Goal: Task Accomplishment & Management: Manage account settings

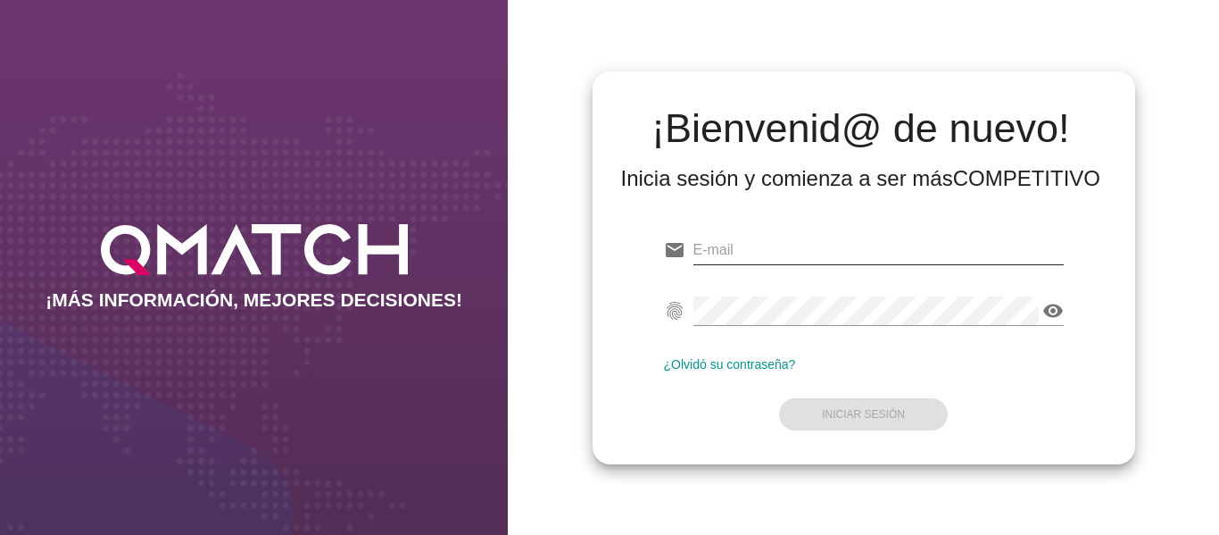
click at [785, 245] on input "email" at bounding box center [878, 250] width 370 height 29
type input "[PERSON_NAME][EMAIL_ADDRESS][DOMAIN_NAME]"
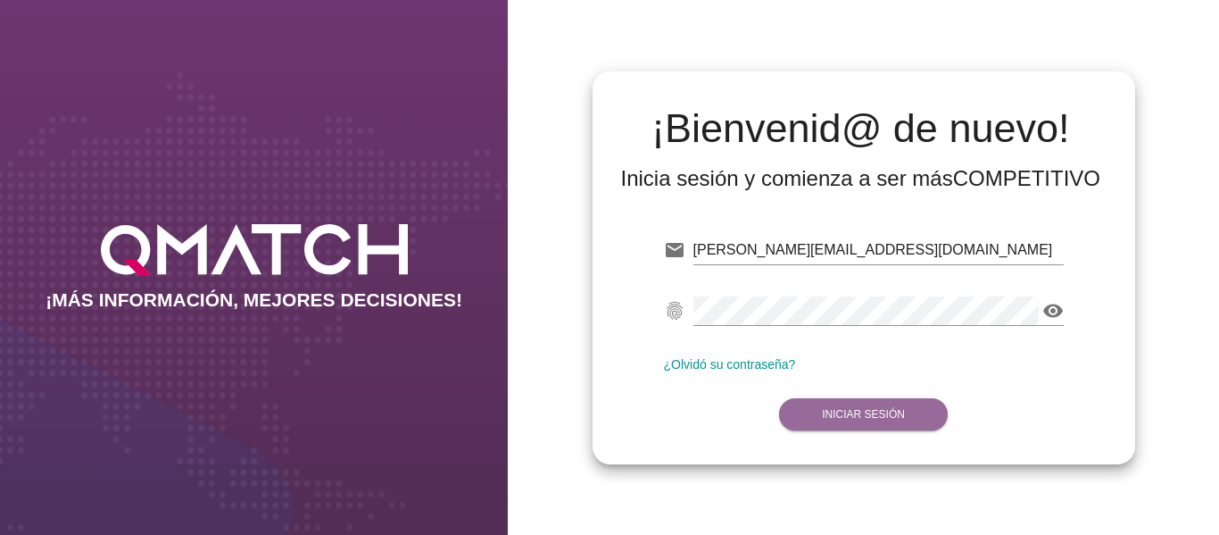
click at [871, 419] on strong "Iniciar Sesión" at bounding box center [863, 414] width 83 height 12
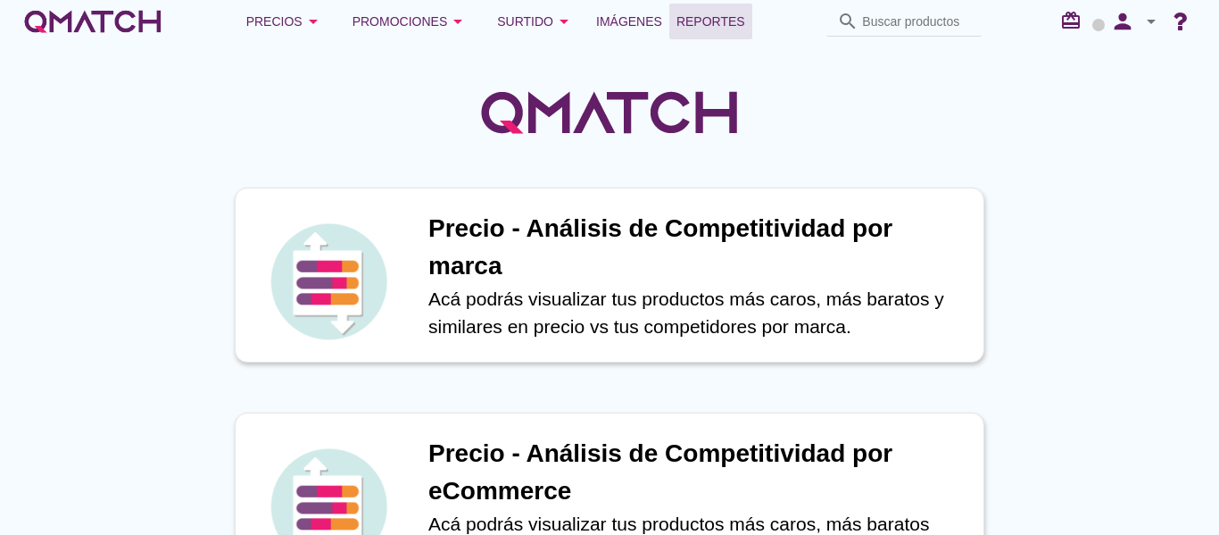
click at [693, 16] on span "Reportes" at bounding box center [710, 21] width 69 height 21
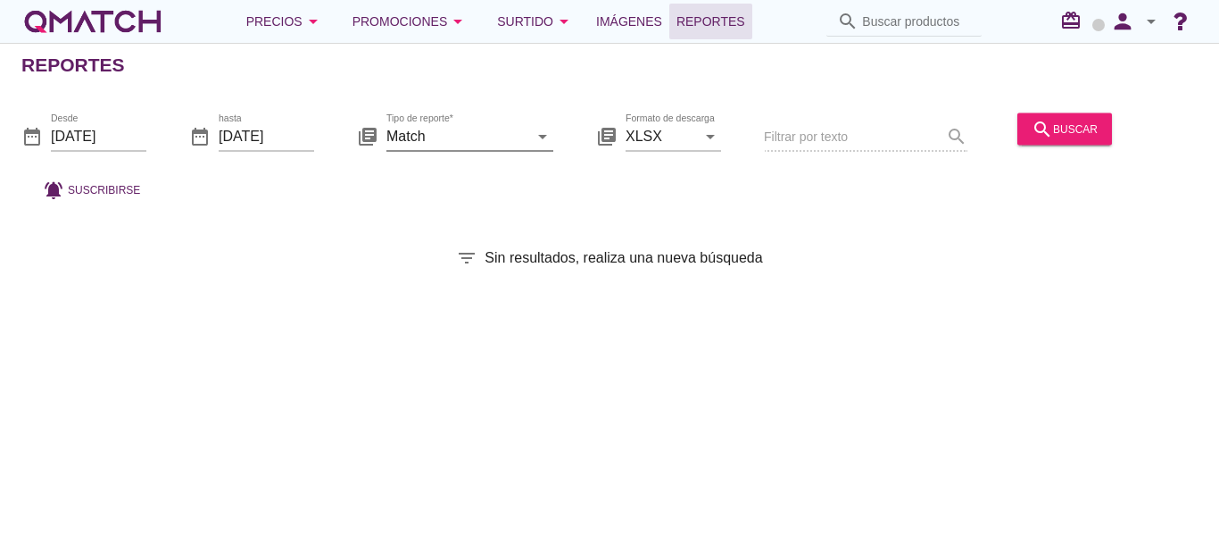
click at [537, 144] on icon "arrow_drop_down" at bounding box center [542, 135] width 21 height 21
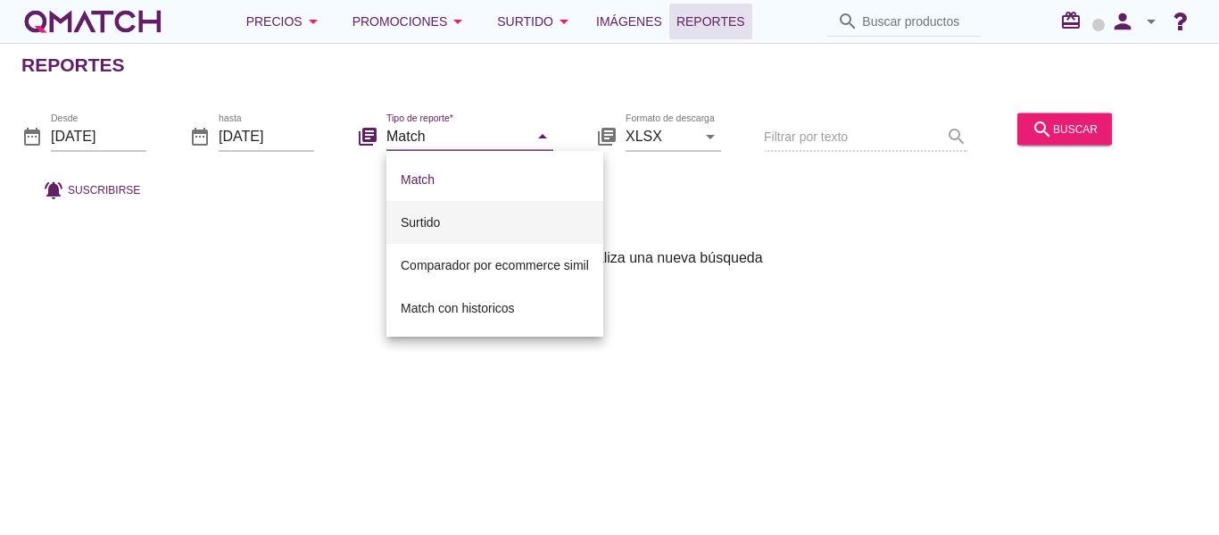
click at [481, 220] on div "Surtido" at bounding box center [495, 222] width 188 height 21
type input "Surtido"
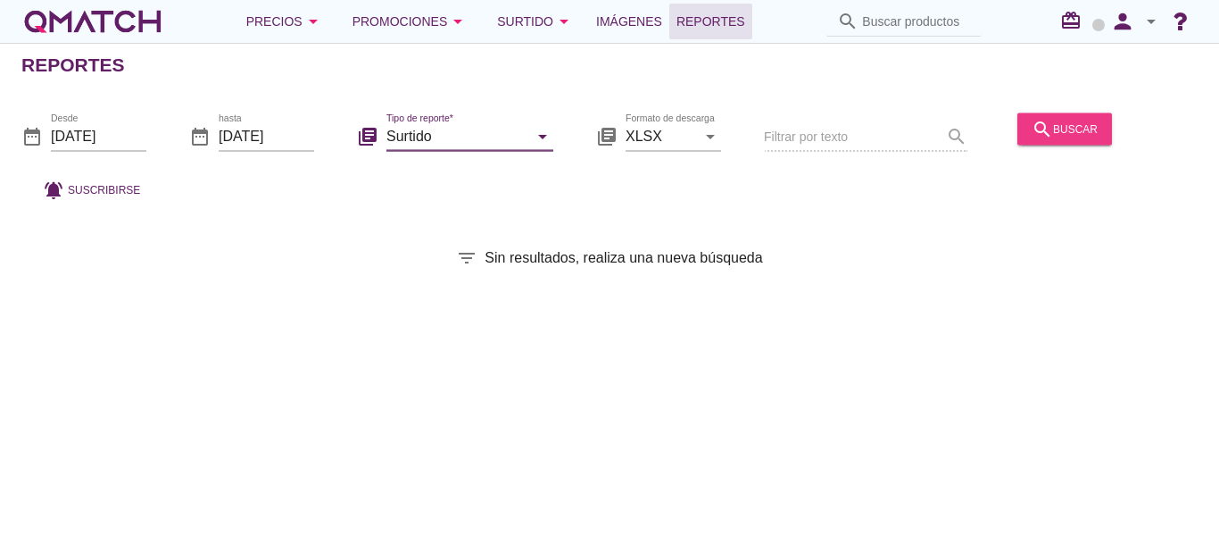
click at [1057, 115] on button "search buscar" at bounding box center [1064, 128] width 95 height 32
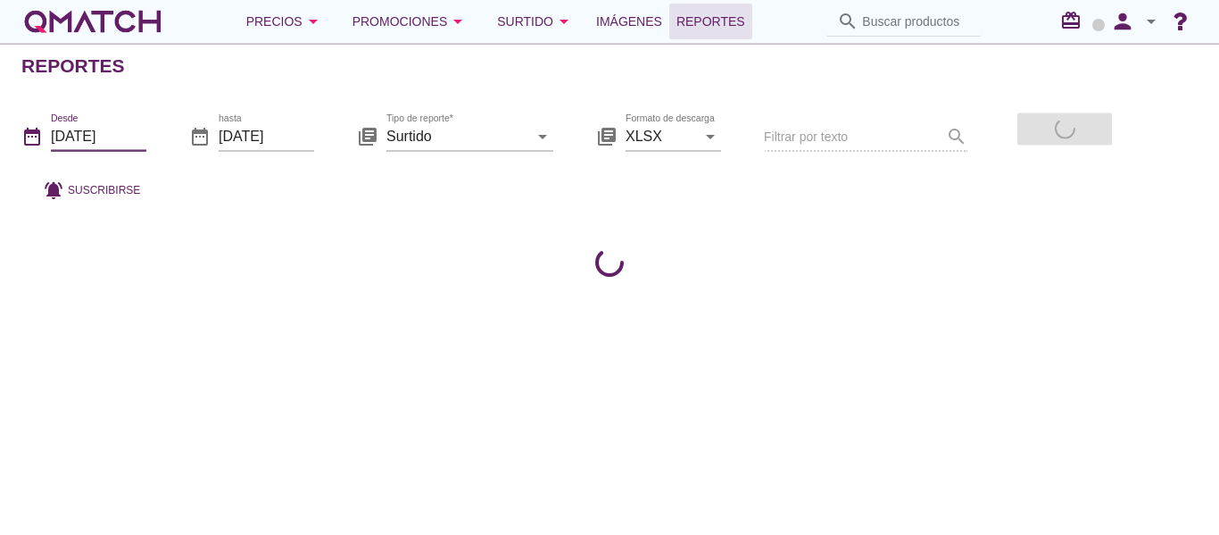
click at [99, 136] on input "[DATE]" at bounding box center [98, 135] width 95 height 29
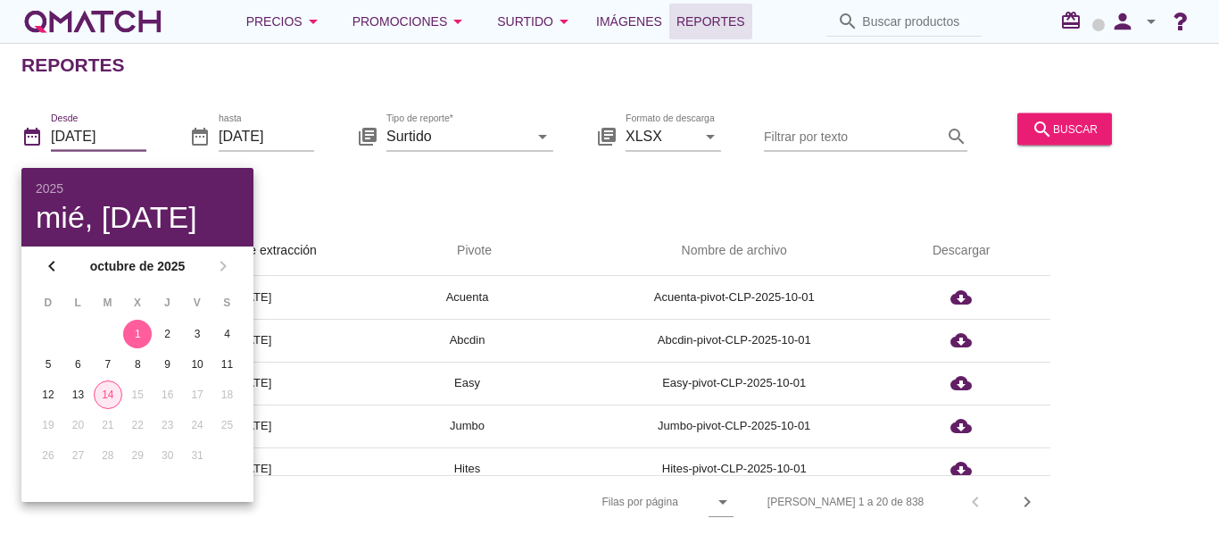
click at [110, 384] on button "14" at bounding box center [108, 394] width 29 height 29
type input "[DATE]"
click at [1072, 139] on button "search buscar" at bounding box center [1064, 128] width 95 height 32
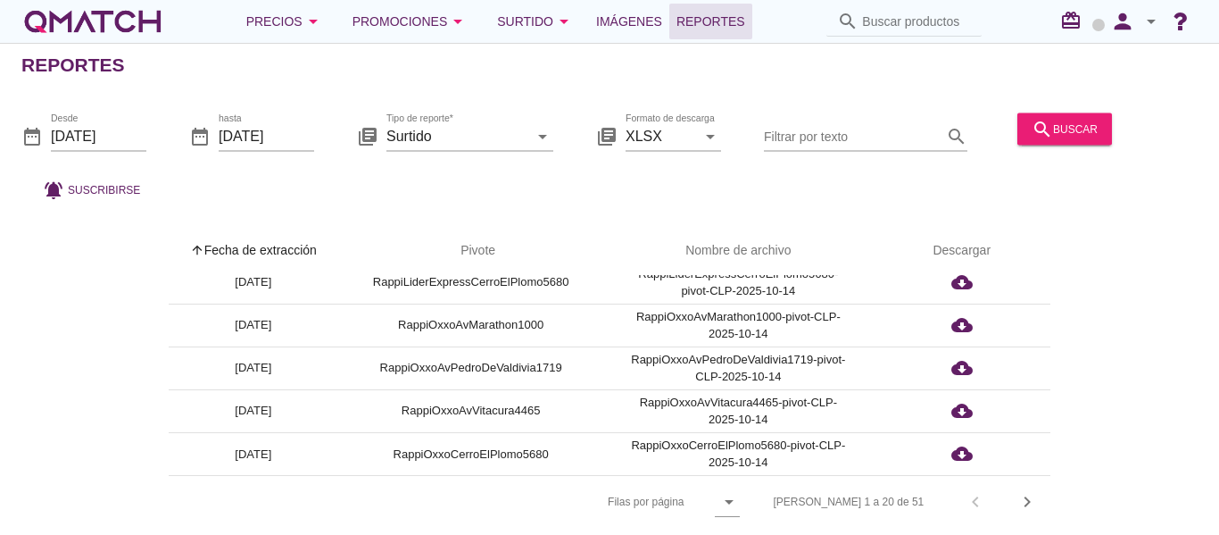
scroll to position [6, 0]
click at [1029, 491] on icon "chevron_right" at bounding box center [1026, 501] width 21 height 21
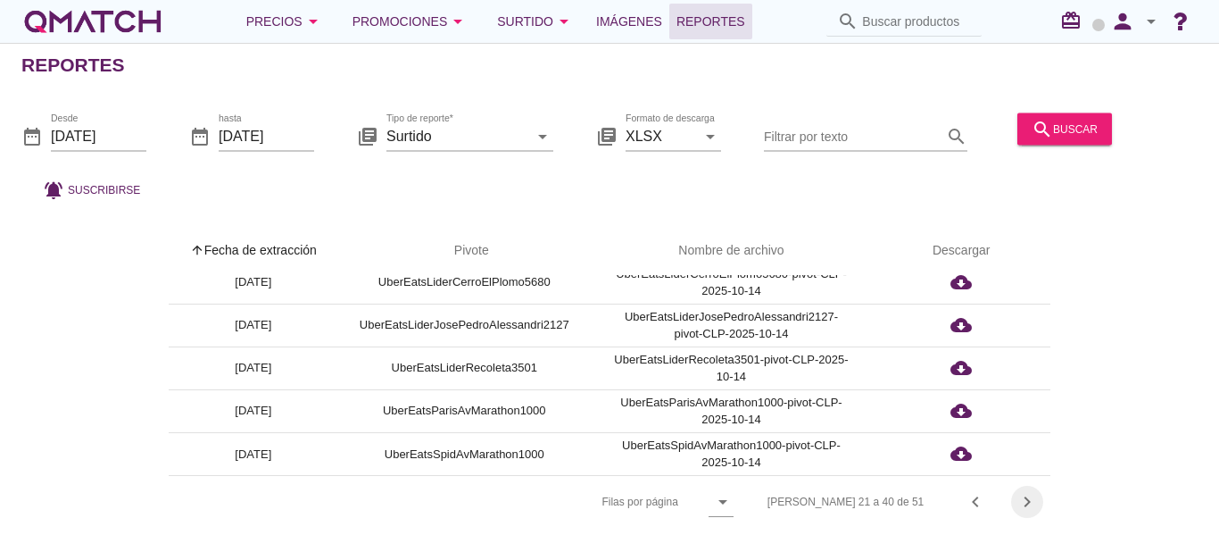
click at [1028, 491] on icon "chevron_right" at bounding box center [1026, 501] width 21 height 21
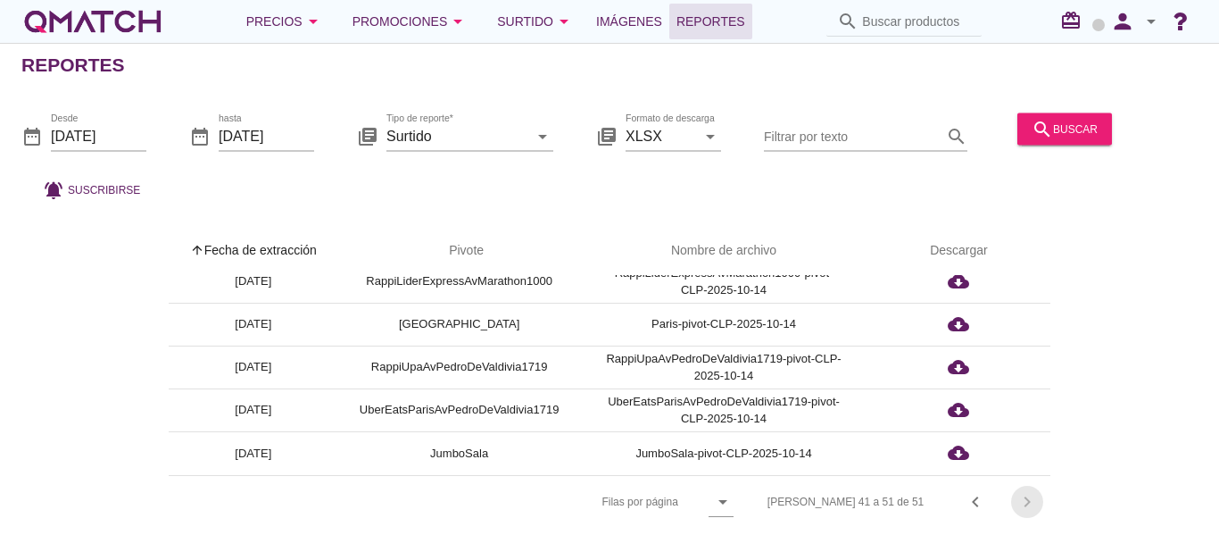
scroll to position [273, 0]
click at [1029, 499] on div "[PERSON_NAME] 41 a 51 de 51 chevron_left chevron_right" at bounding box center [898, 501] width 304 height 43
click at [1028, 496] on div "[PERSON_NAME] 41 a 51 de 51 chevron_left chevron_right" at bounding box center [898, 501] width 304 height 43
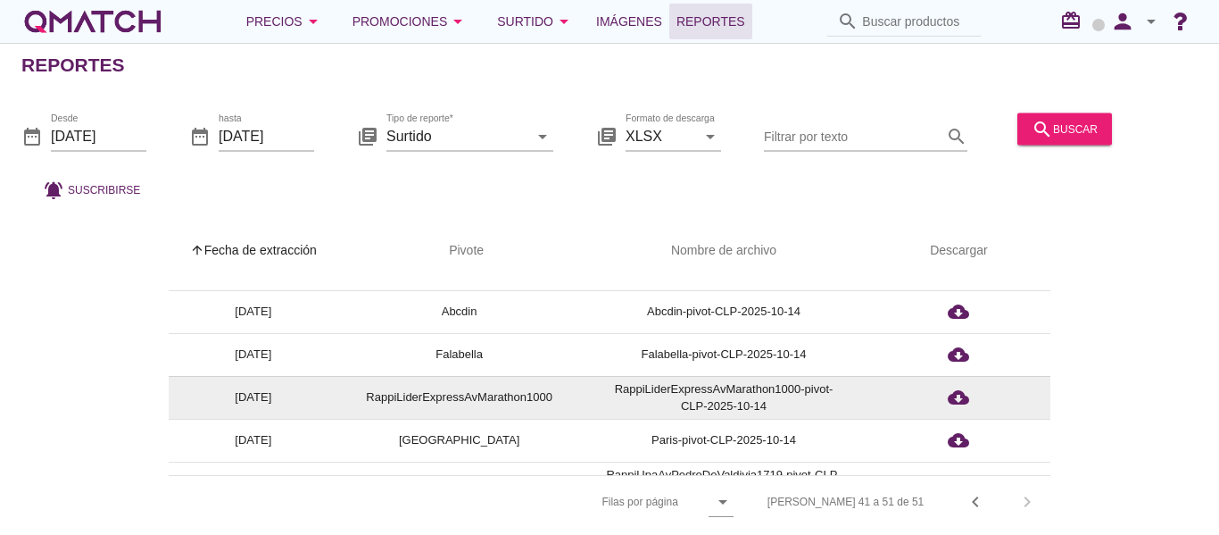
scroll to position [272, 0]
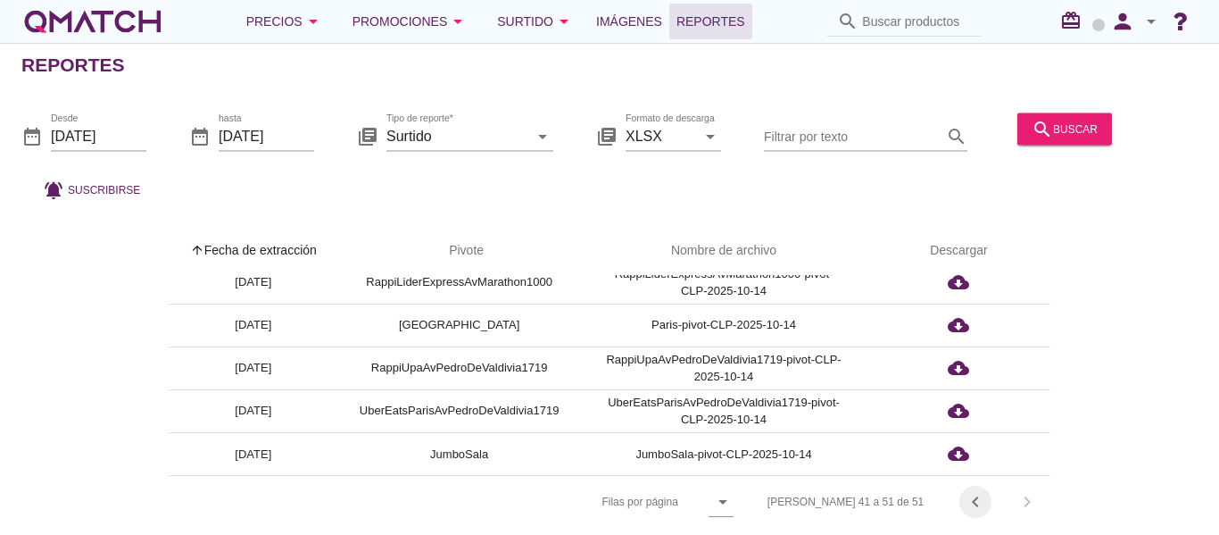
click at [974, 494] on icon "chevron_left" at bounding box center [975, 501] width 21 height 21
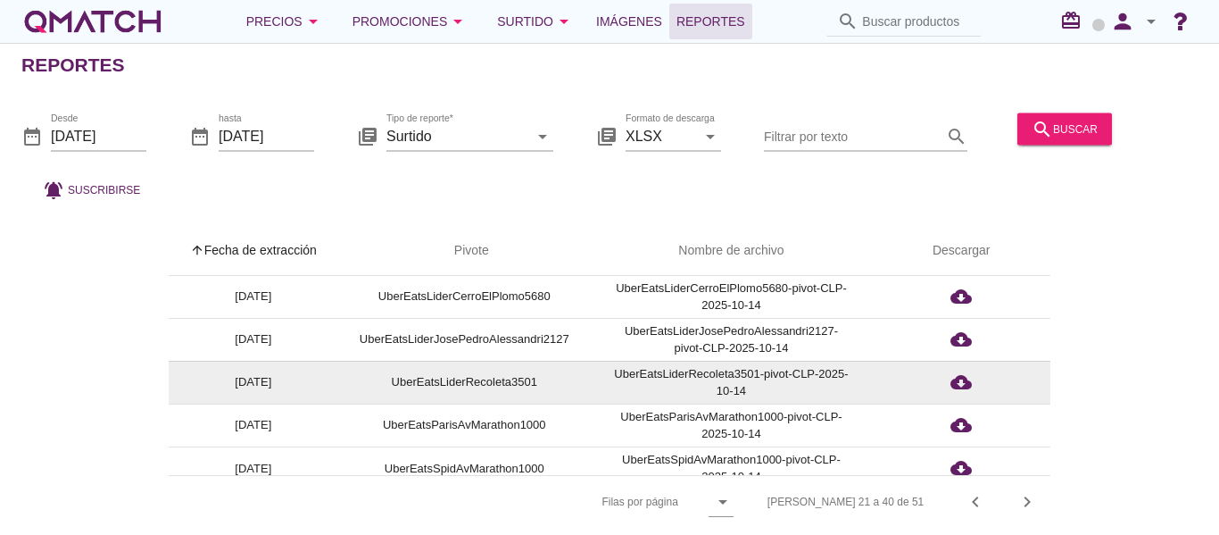
scroll to position [658, 0]
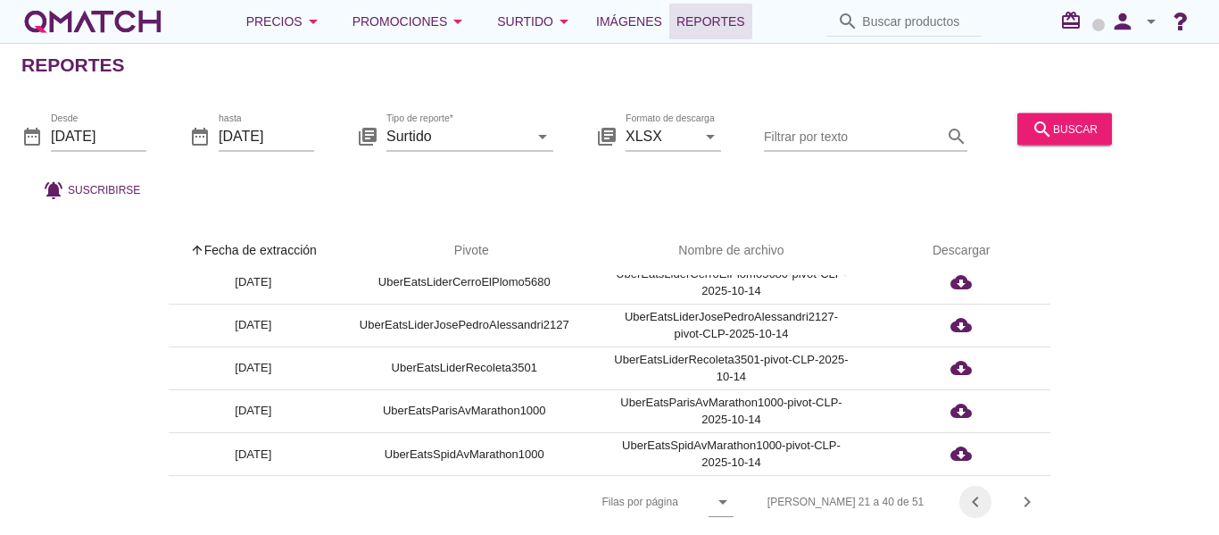
click at [978, 495] on icon "chevron_left" at bounding box center [975, 501] width 21 height 21
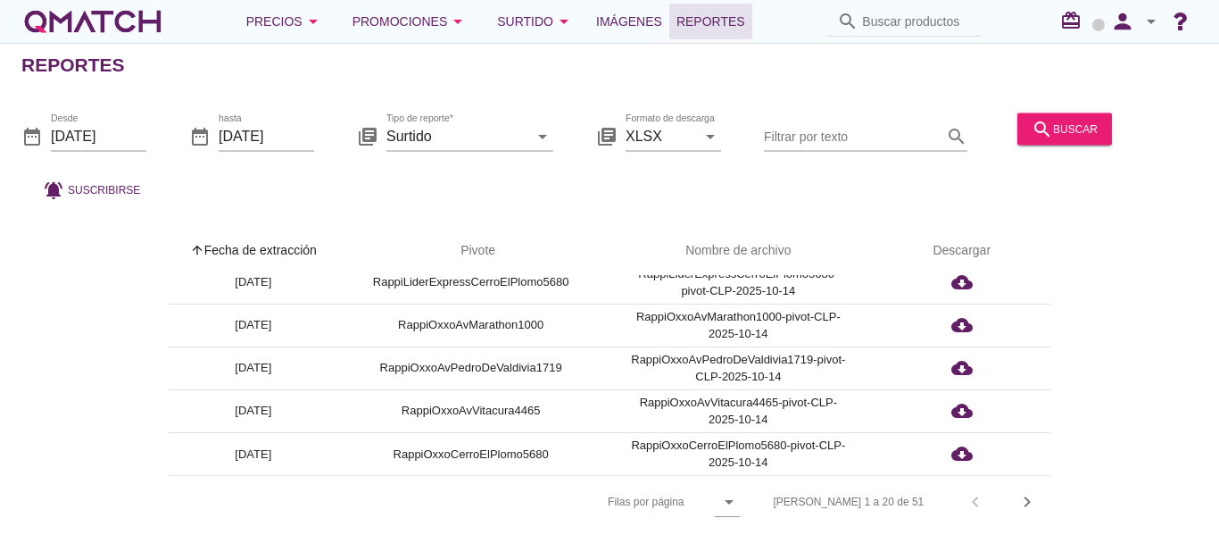
click at [1146, 23] on icon "arrow_drop_down" at bounding box center [1151, 21] width 21 height 21
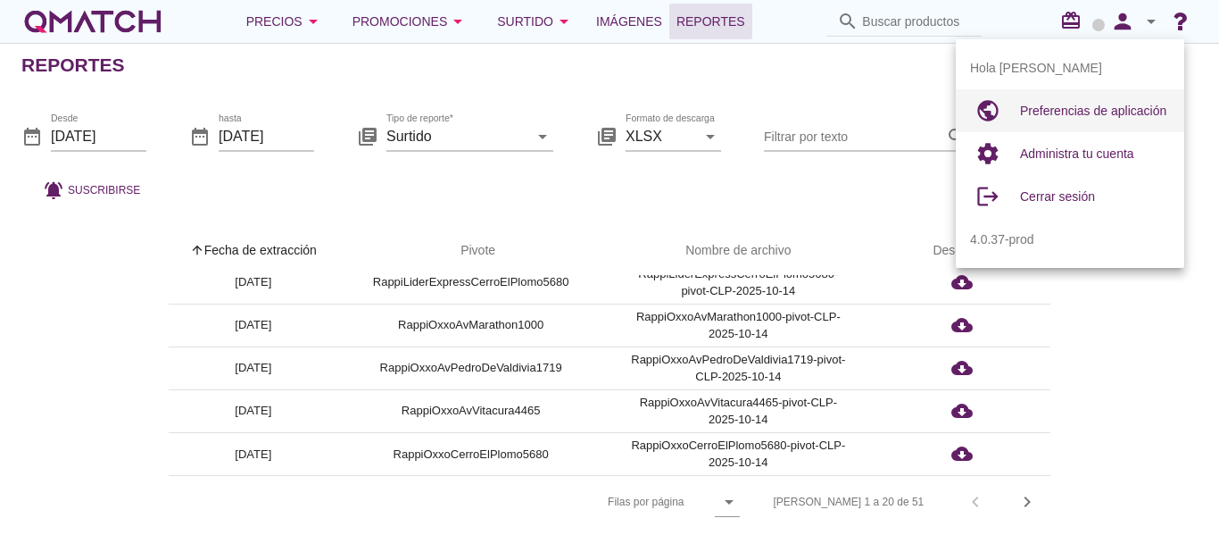
click at [1099, 116] on span "Preferencias de aplicación" at bounding box center [1093, 111] width 146 height 14
radio input "true"
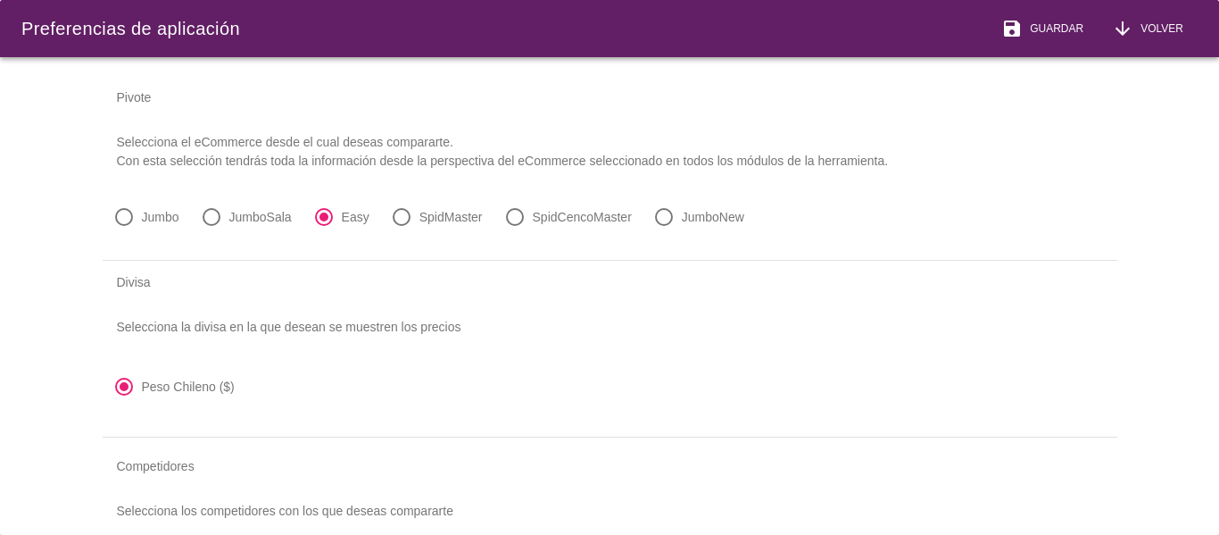
scroll to position [0, 0]
click at [1148, 21] on span "Volver" at bounding box center [1158, 29] width 50 height 16
